Goal: Use online tool/utility: Use online tool/utility

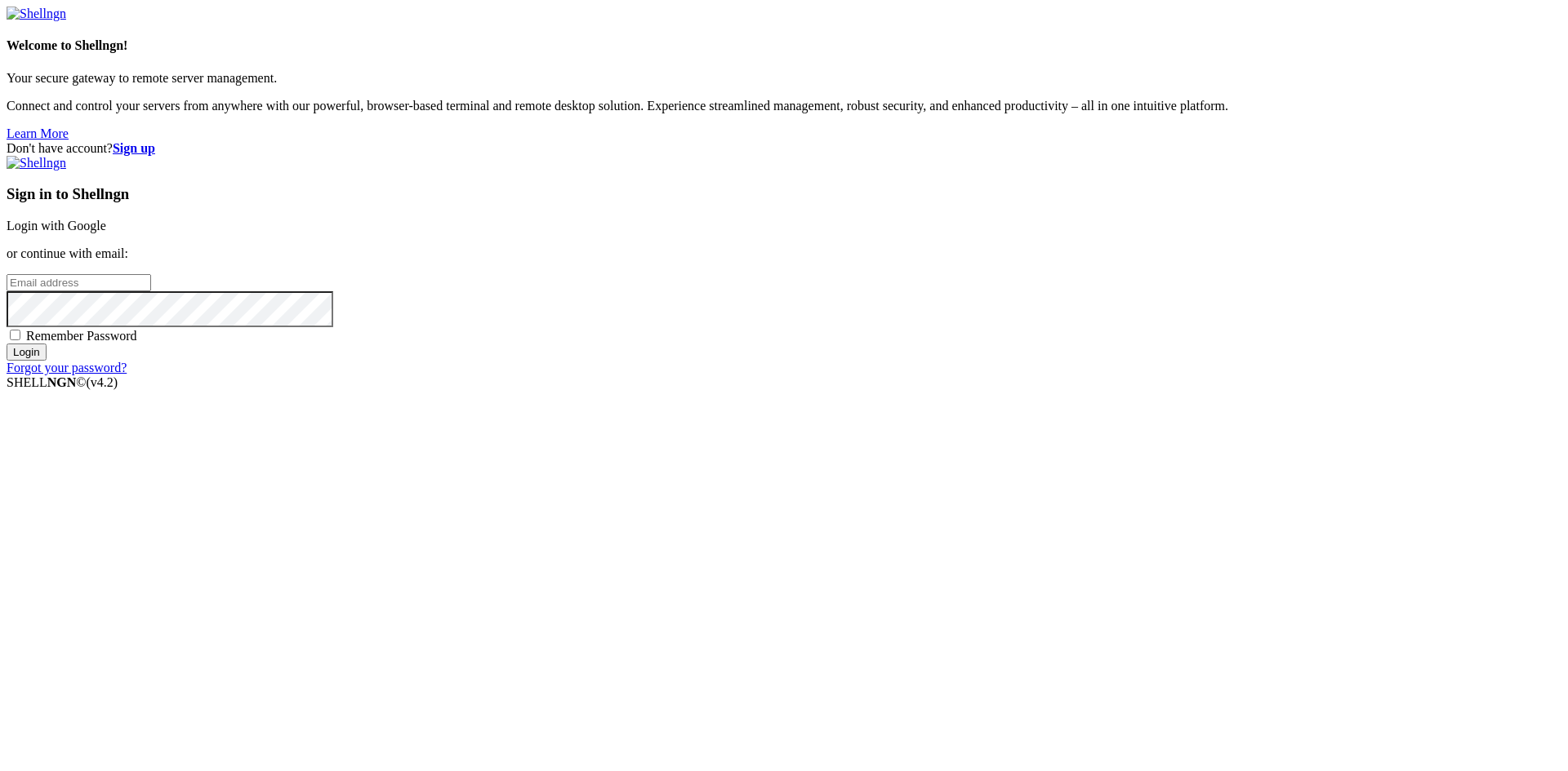
click at [151, 291] on input "email" at bounding box center [79, 283] width 145 height 17
type input "[EMAIL_ADDRESS][DOMAIN_NAME]"
click at [46, 360] on input "Login" at bounding box center [27, 352] width 40 height 17
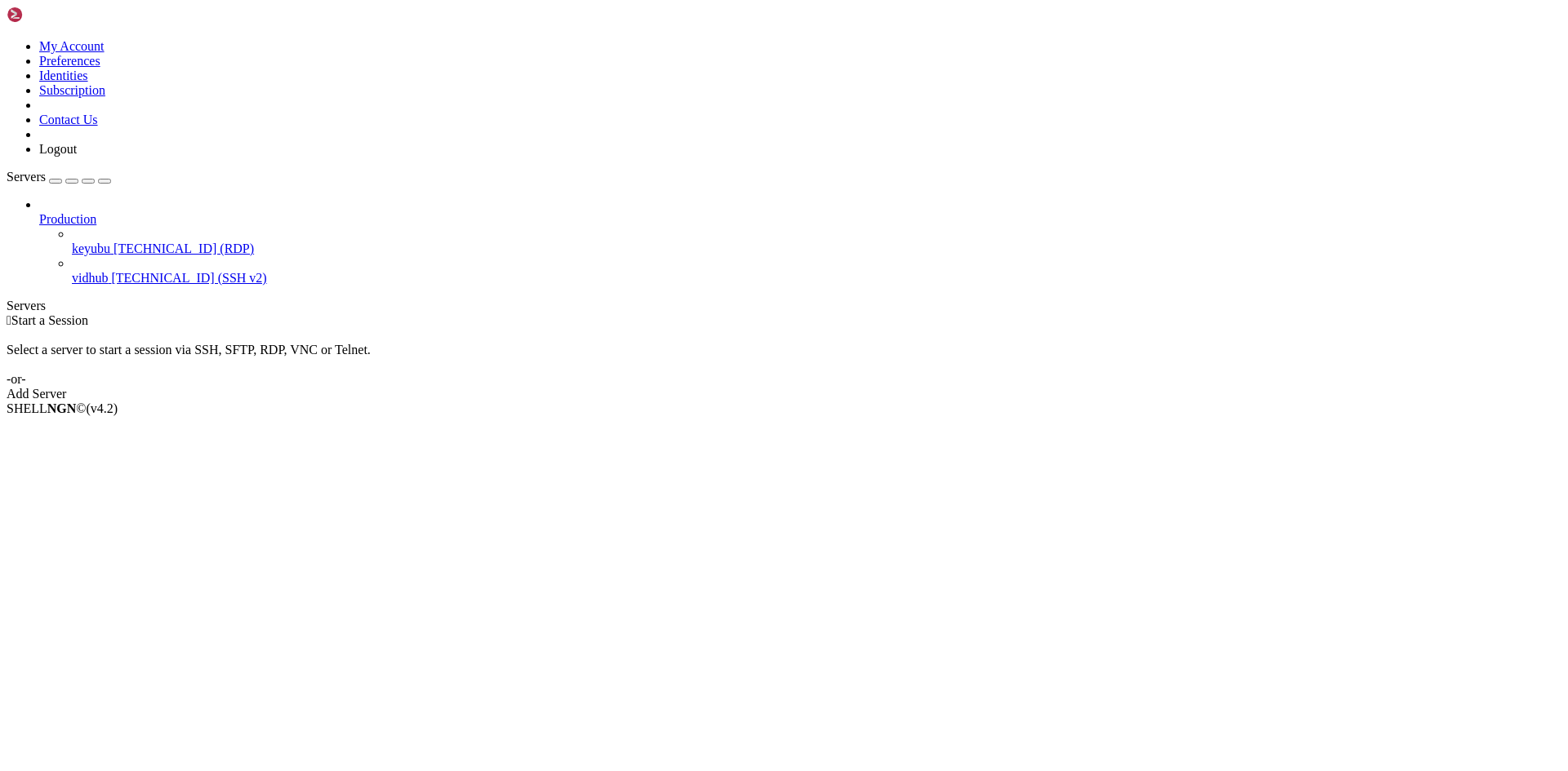
click at [127, 241] on span "[TECHNICAL_ID] (RDP)" at bounding box center [183, 248] width 141 height 14
